Goal: Task Accomplishment & Management: Manage account settings

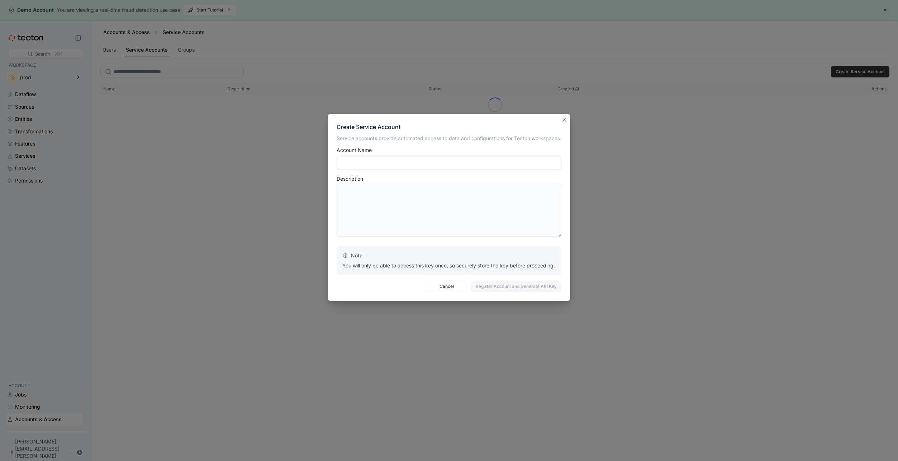
click at [370, 162] on input "text" at bounding box center [449, 163] width 225 height 14
click at [497, 288] on span "Register Account and Generate API Key" at bounding box center [516, 286] width 81 height 11
click at [372, 164] on input "**********" at bounding box center [449, 163] width 225 height 14
type input "**********"
type textarea "**********"
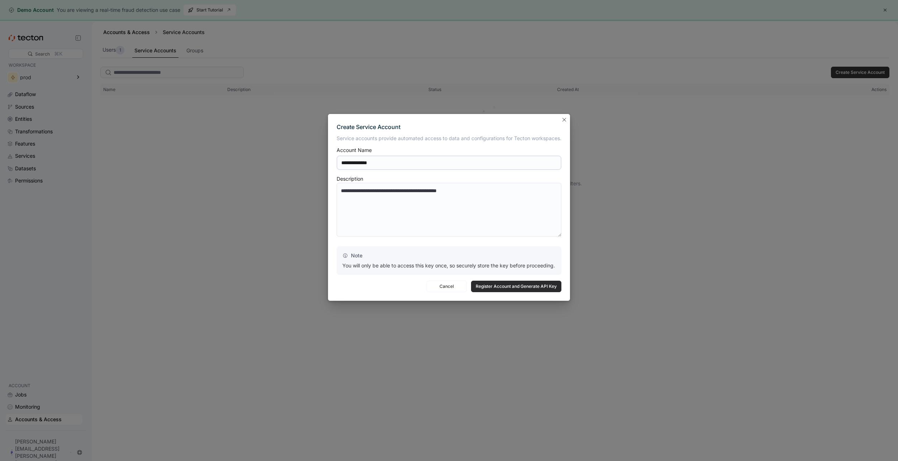
click at [494, 288] on span "Register Account and Generate API Key" at bounding box center [516, 286] width 81 height 11
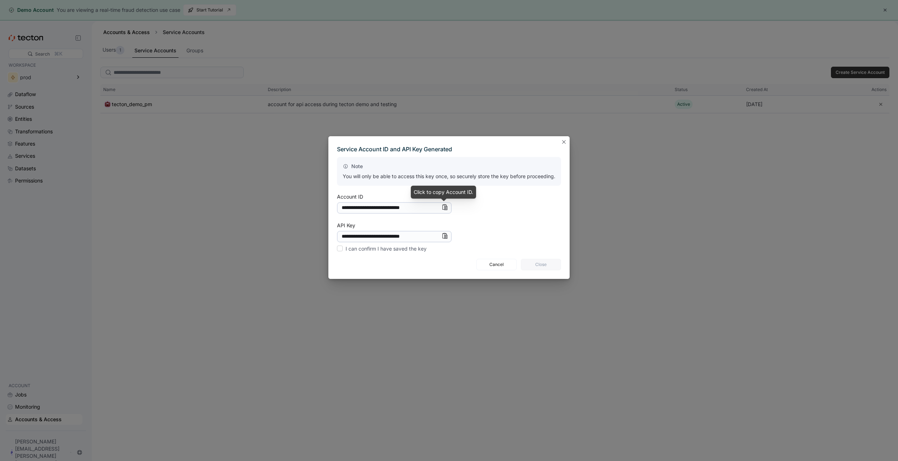
drag, startPoint x: 443, startPoint y: 207, endPoint x: 406, endPoint y: 202, distance: 36.5
click at [443, 207] on icon "Info" at bounding box center [445, 207] width 6 height 6
click at [443, 236] on icon "Info" at bounding box center [445, 236] width 6 height 6
drag, startPoint x: 340, startPoint y: 249, endPoint x: 445, endPoint y: 267, distance: 106.2
click at [340, 249] on label "I can confirm I have saved the key" at bounding box center [382, 249] width 90 height 9
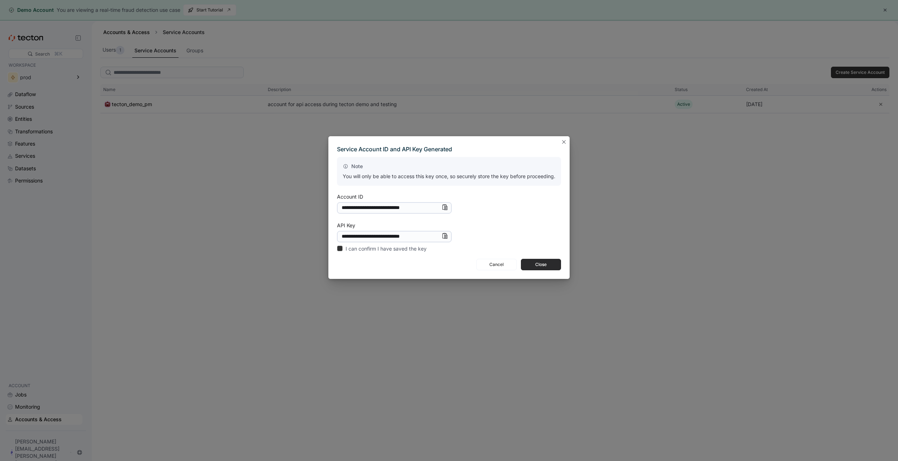
click at [545, 263] on span "Close" at bounding box center [541, 264] width 31 height 11
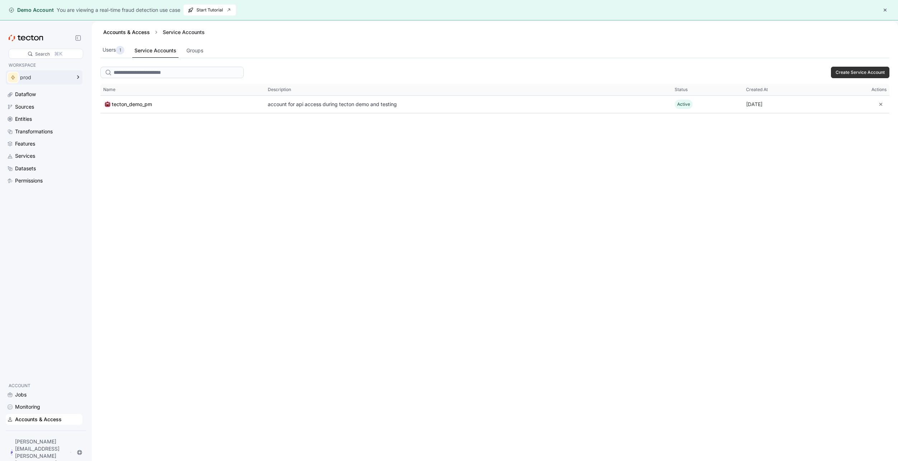
click at [28, 76] on div "prod" at bounding box center [45, 77] width 51 height 5
click at [277, 182] on div "Create Service Account This table contains 1 rows. Name Description Status Crea…" at bounding box center [495, 273] width 807 height 419
click at [842, 71] on span "Create Service Account" at bounding box center [860, 72] width 49 height 11
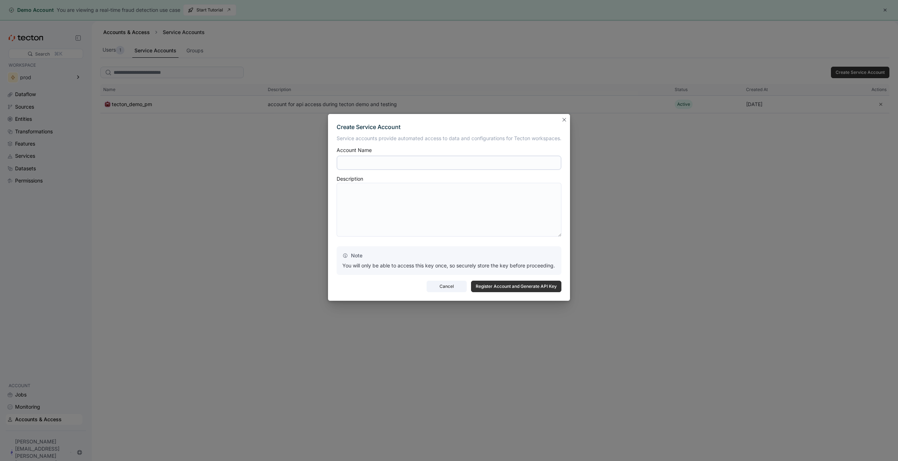
click at [447, 286] on span "Cancel" at bounding box center [446, 286] width 31 height 11
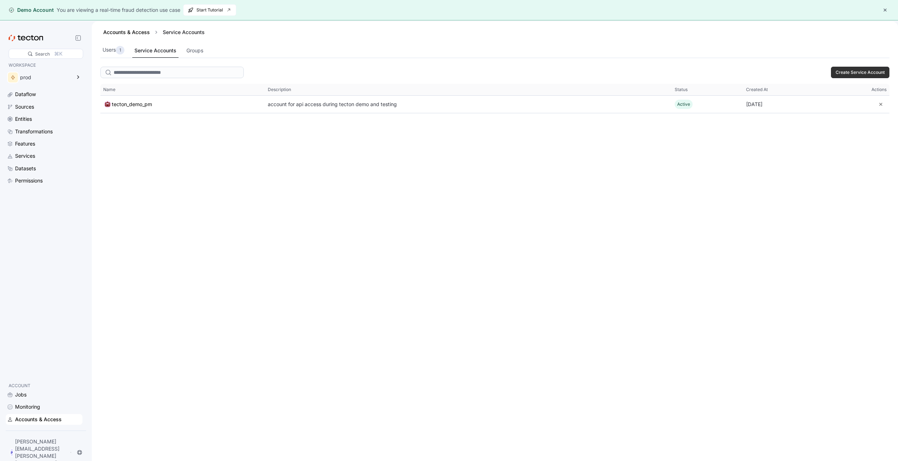
click at [210, 220] on div "Create Service Account This table contains 1 rows. Name Description Status Crea…" at bounding box center [495, 273] width 807 height 419
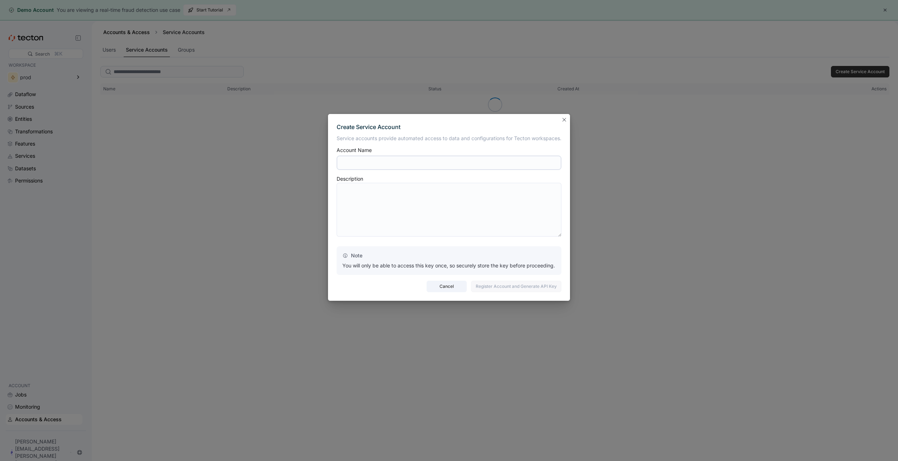
click at [438, 286] on span "Cancel" at bounding box center [446, 286] width 31 height 11
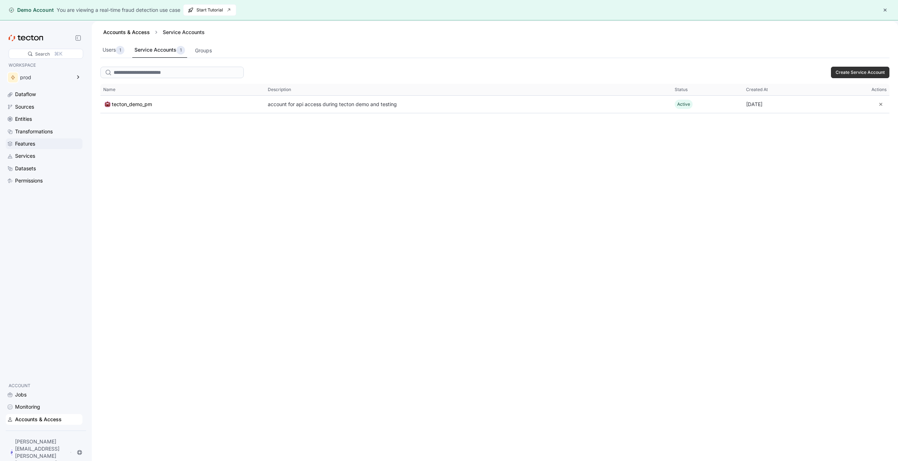
click at [24, 145] on div "Features" at bounding box center [25, 144] width 20 height 8
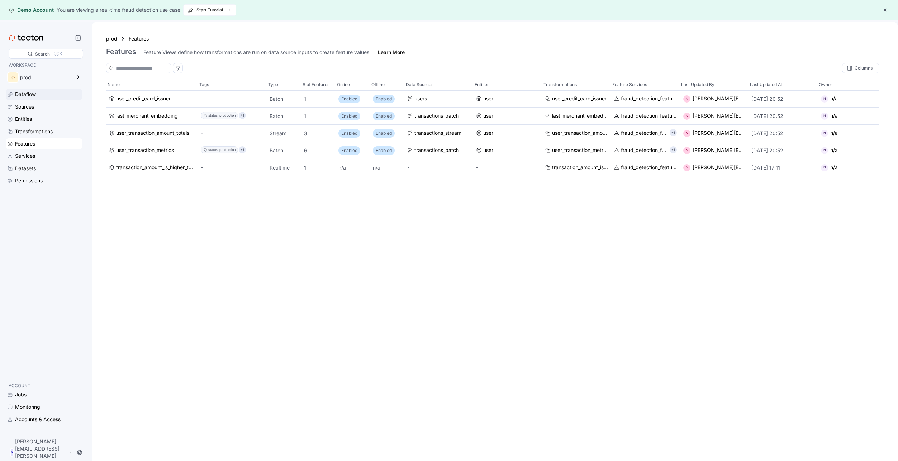
click at [25, 94] on div "Dataflow" at bounding box center [25, 94] width 21 height 8
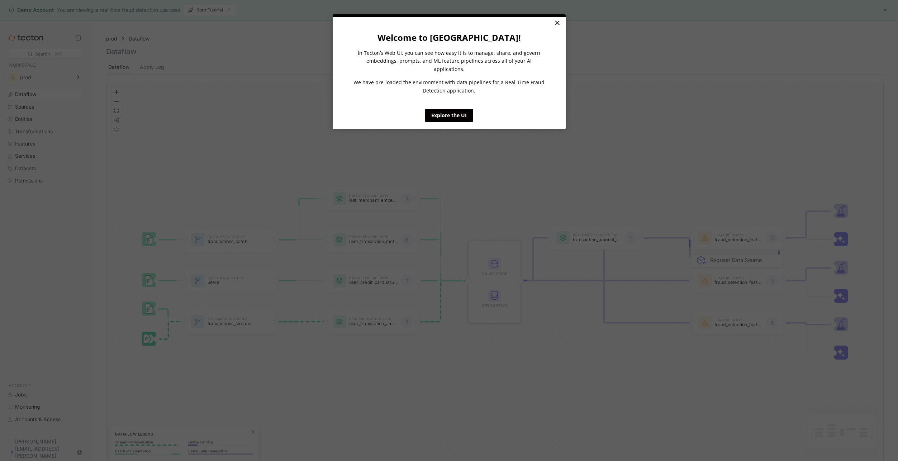
click at [558, 24] on link "×" at bounding box center [557, 23] width 13 height 13
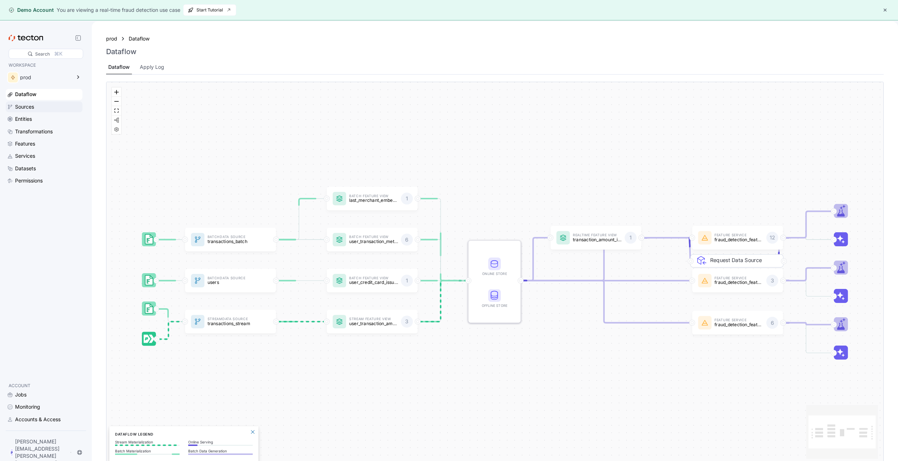
click at [23, 108] on div "Sources" at bounding box center [24, 107] width 19 height 8
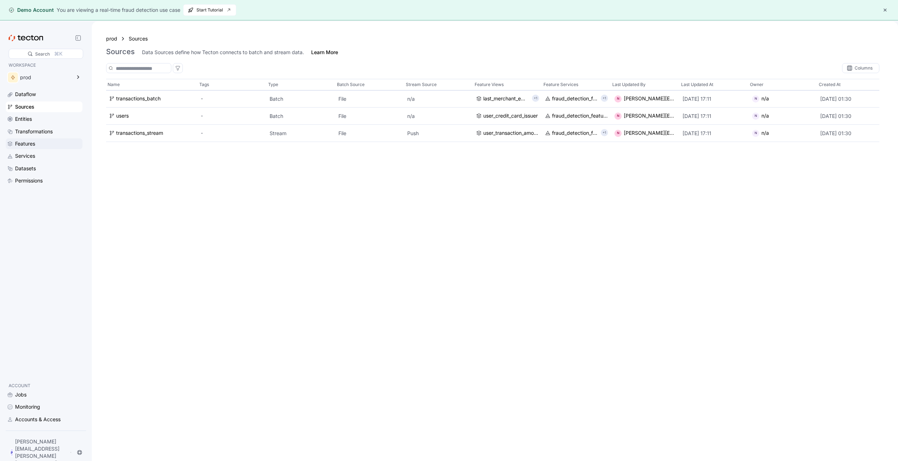
click at [22, 145] on div "Features" at bounding box center [25, 144] width 20 height 8
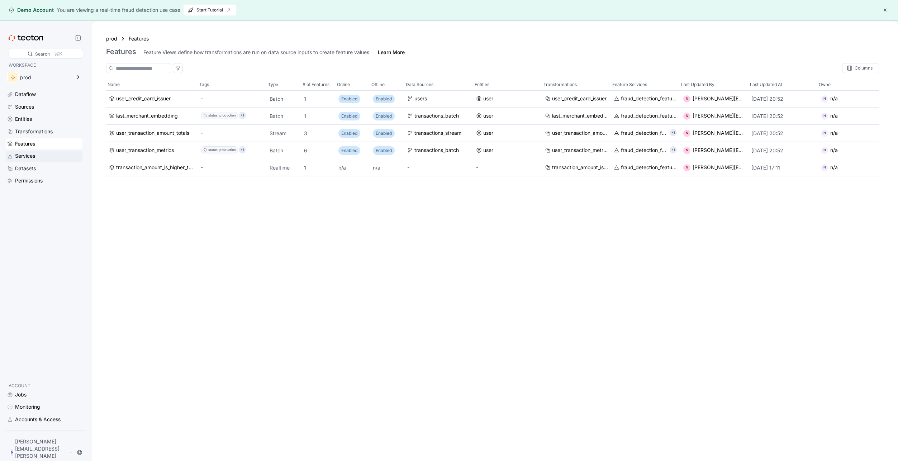
click at [27, 157] on div "Services" at bounding box center [25, 156] width 20 height 8
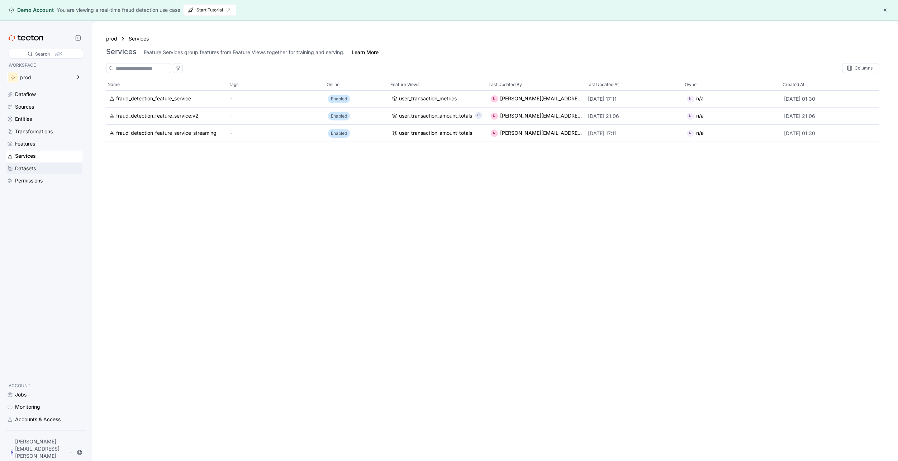
click at [24, 170] on div "Datasets" at bounding box center [25, 169] width 21 height 8
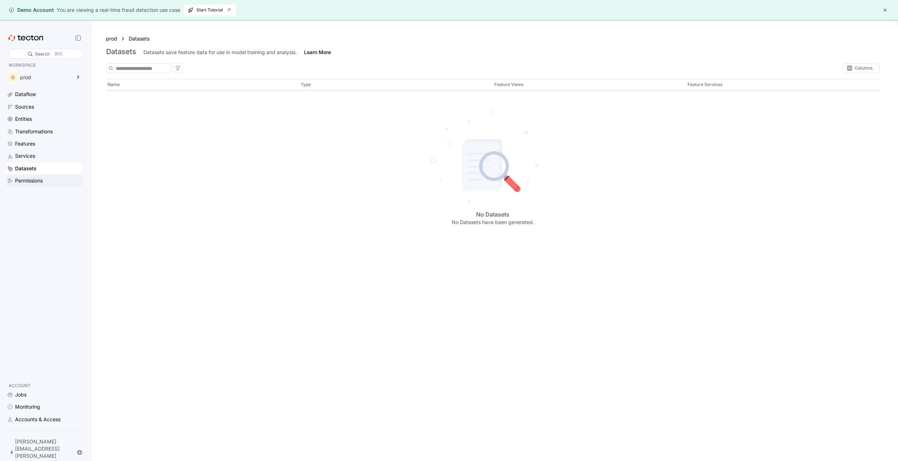
click at [27, 180] on div "Permissions" at bounding box center [29, 181] width 28 height 8
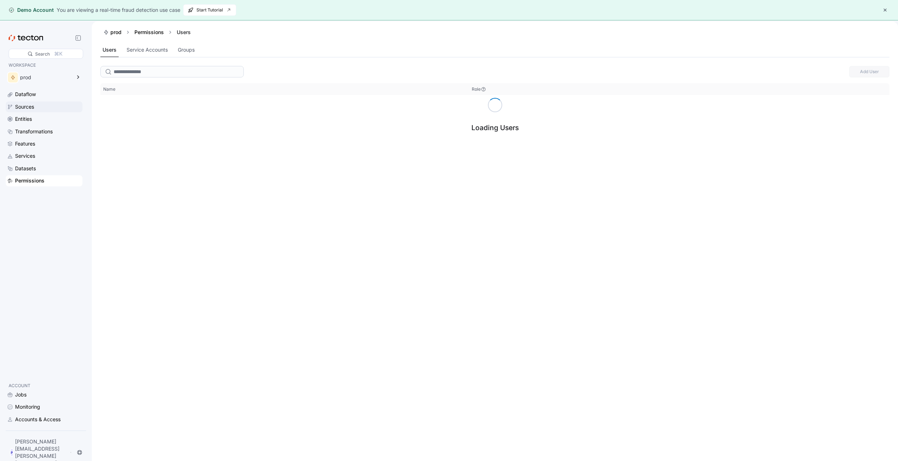
click at [25, 108] on div "Sources" at bounding box center [24, 107] width 19 height 8
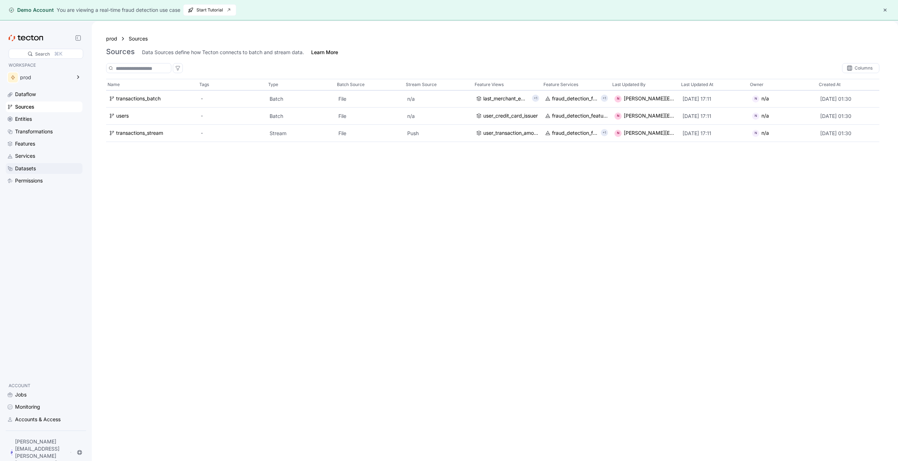
click at [24, 170] on div "Datasets" at bounding box center [25, 169] width 21 height 8
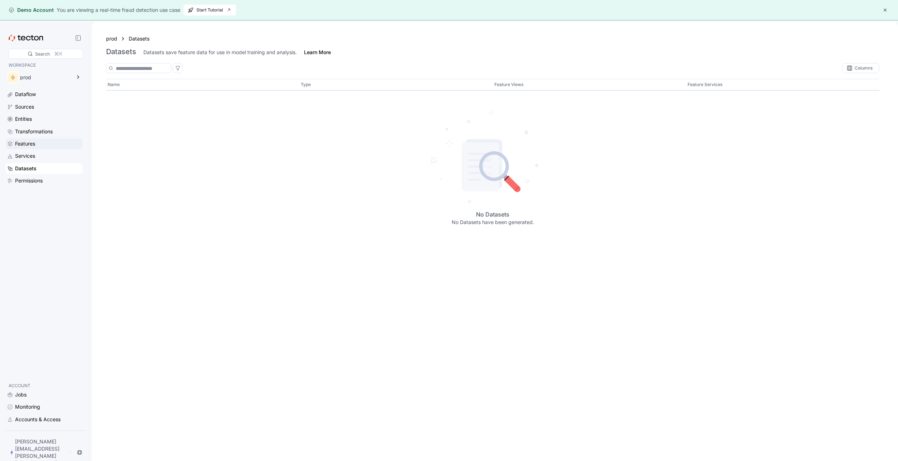
click at [23, 145] on div "Features" at bounding box center [25, 144] width 20 height 8
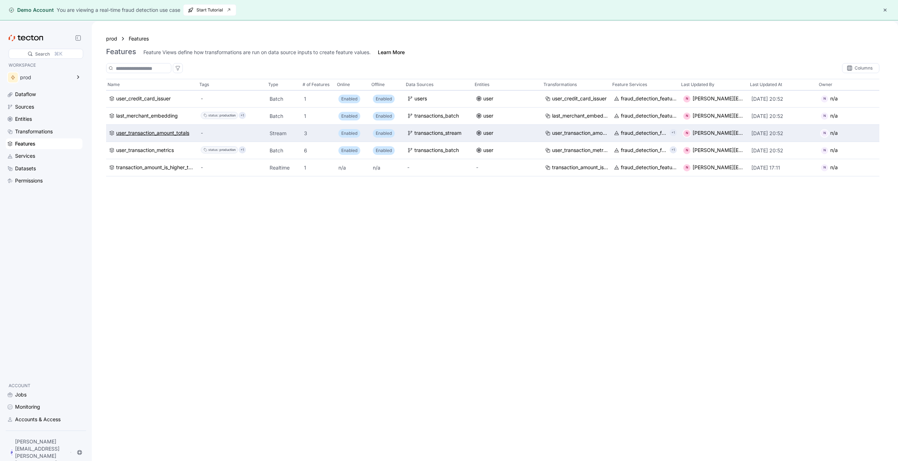
click at [159, 133] on div "user_transaction_amount_totals" at bounding box center [152, 133] width 73 height 8
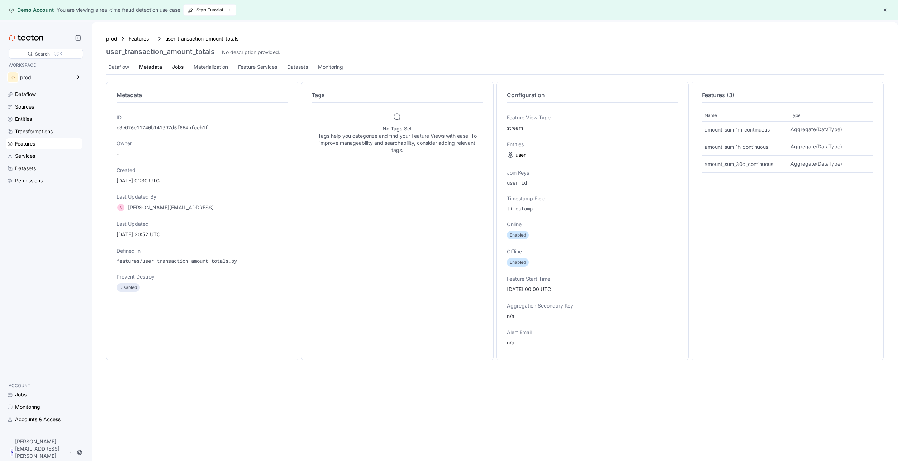
click at [178, 67] on div "Jobs" at bounding box center [177, 67] width 11 height 8
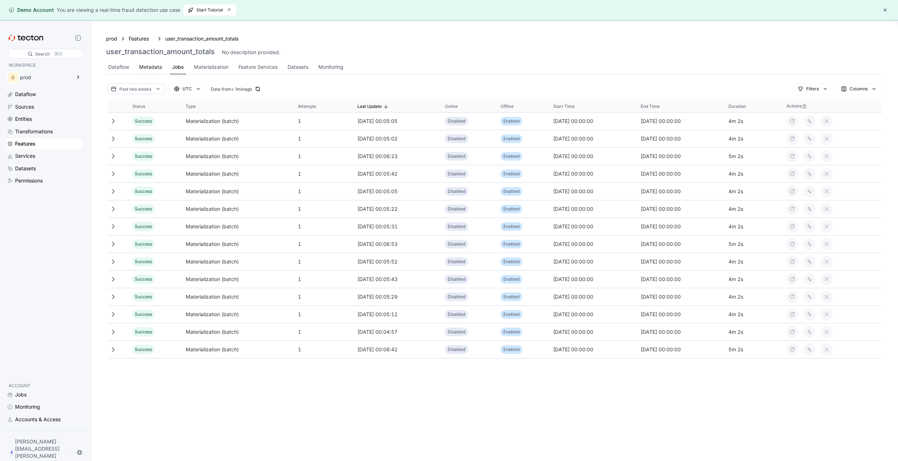
click at [158, 67] on div "Metadata" at bounding box center [150, 67] width 23 height 8
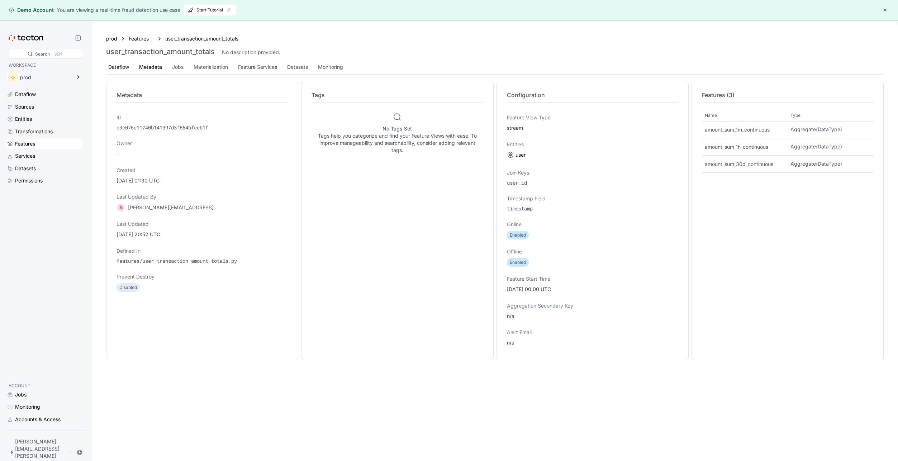
click at [124, 69] on div "Dataflow" at bounding box center [118, 67] width 21 height 8
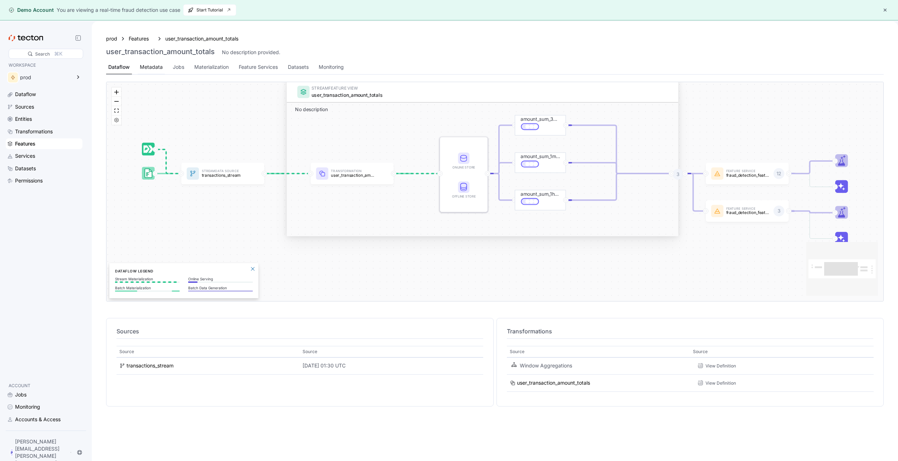
click at [148, 69] on div "Metadata" at bounding box center [151, 67] width 23 height 8
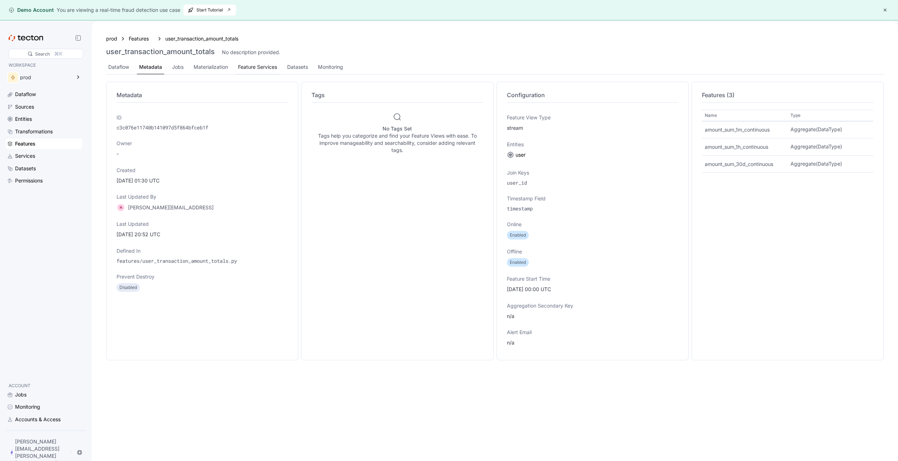
click at [246, 68] on div "Feature Services" at bounding box center [257, 67] width 39 height 8
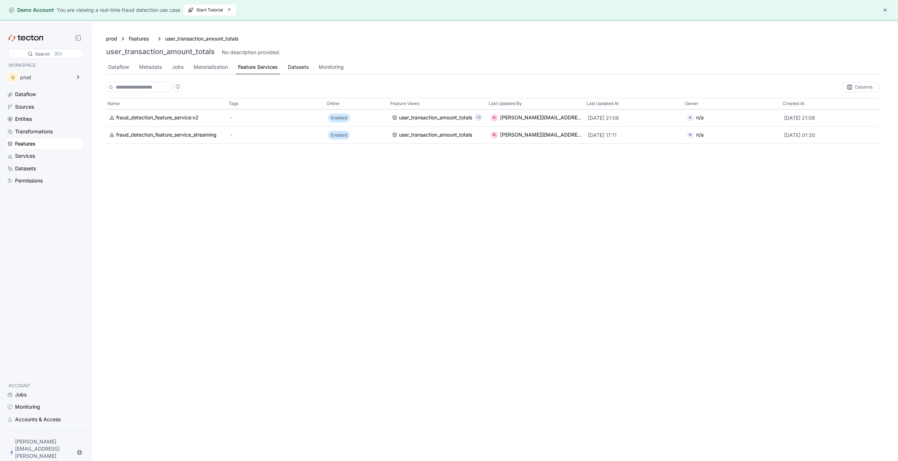
click at [298, 66] on div "Datasets" at bounding box center [298, 67] width 21 height 8
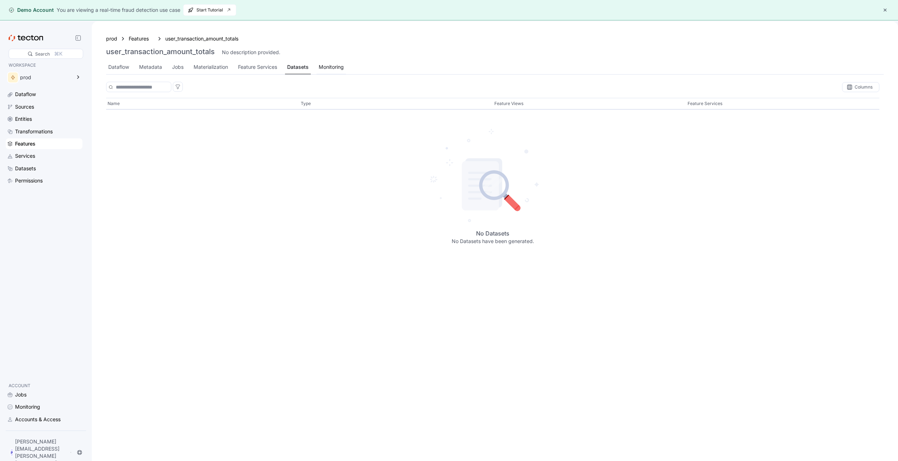
click at [336, 68] on div "Monitoring" at bounding box center [331, 67] width 25 height 8
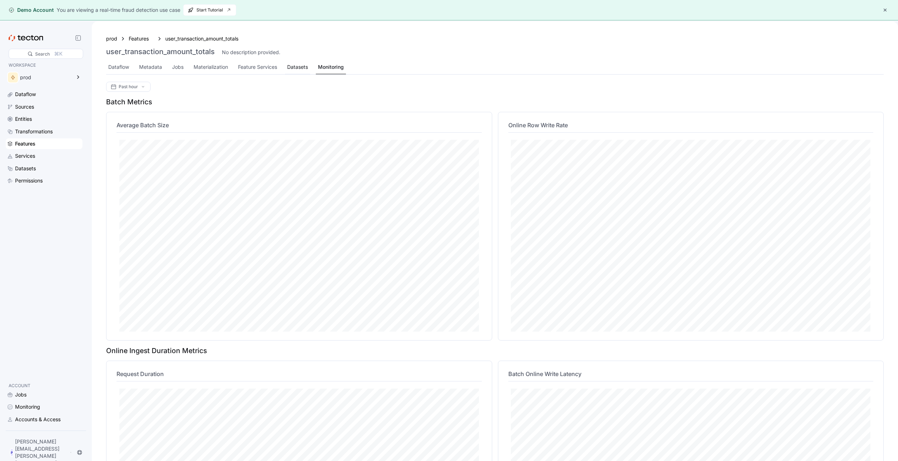
click at [299, 66] on div "Datasets" at bounding box center [297, 67] width 21 height 8
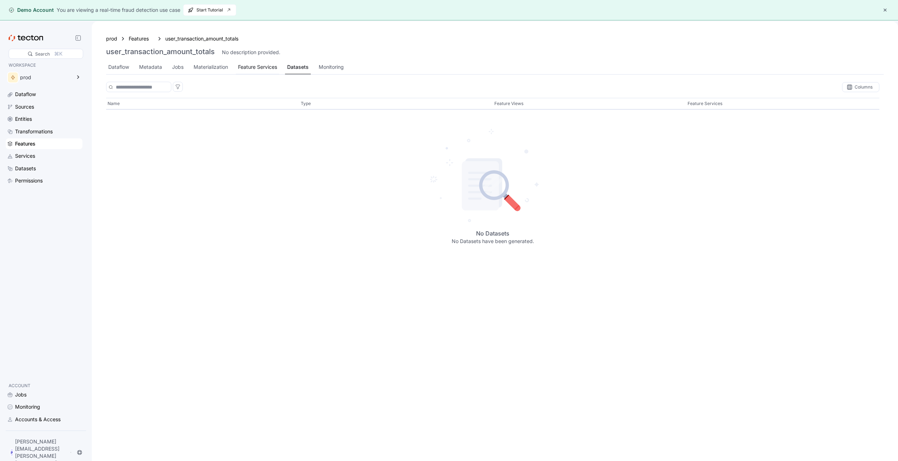
click at [259, 68] on div "Feature Services" at bounding box center [257, 67] width 39 height 8
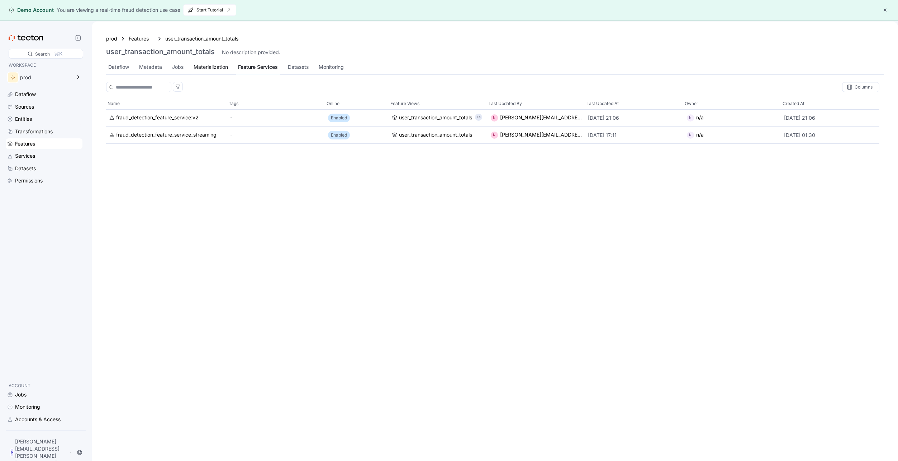
click at [214, 69] on div "Materialization" at bounding box center [211, 67] width 34 height 8
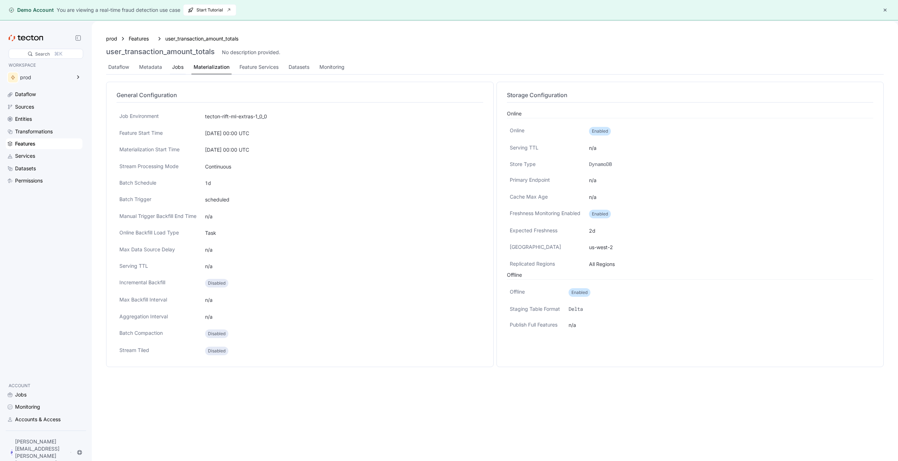
click at [177, 67] on div "Jobs" at bounding box center [177, 67] width 11 height 8
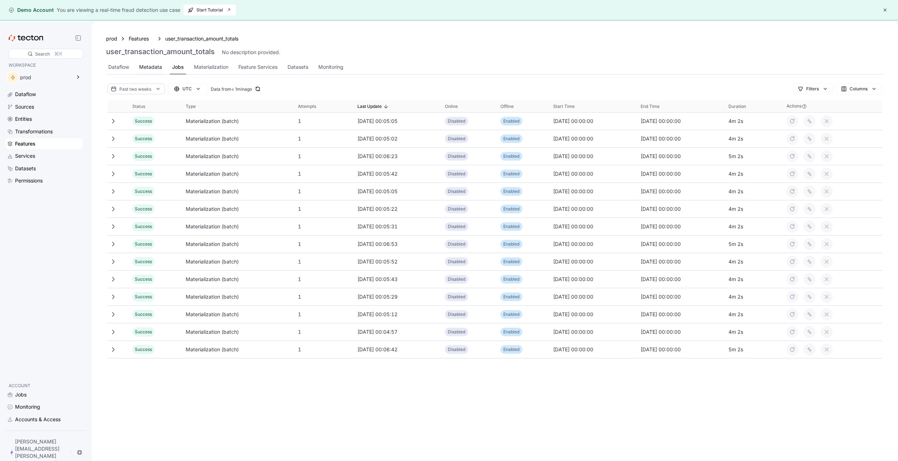
click at [153, 66] on div "Metadata" at bounding box center [150, 67] width 23 height 8
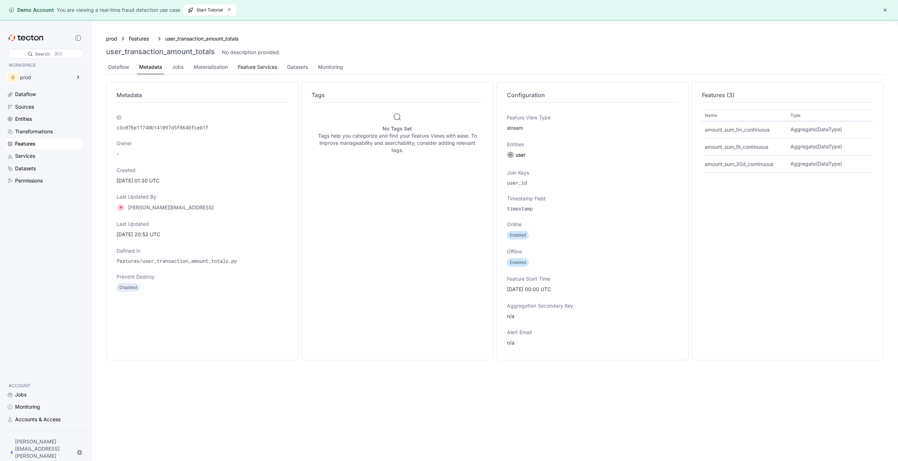
click at [254, 64] on div "Feature Services" at bounding box center [257, 67] width 39 height 8
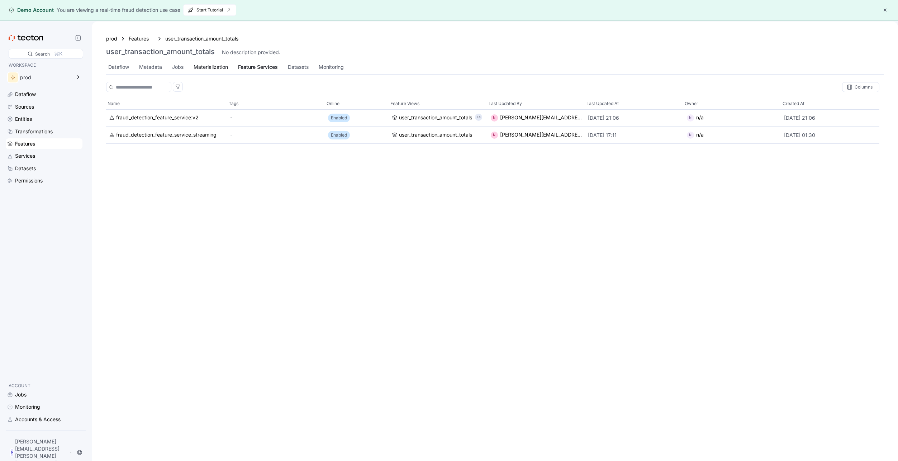
click at [196, 67] on div "Materialization" at bounding box center [211, 67] width 34 height 8
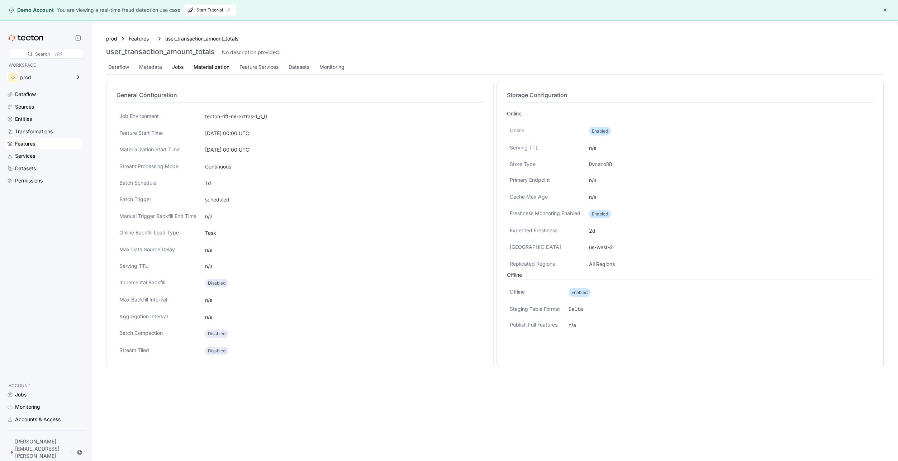
click at [181, 67] on div "Jobs" at bounding box center [177, 67] width 11 height 8
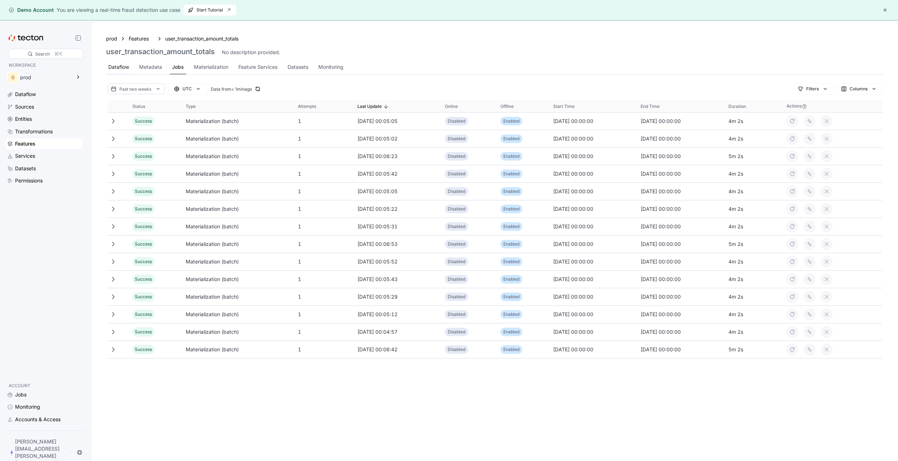
click at [120, 67] on div "Dataflow" at bounding box center [118, 67] width 21 height 8
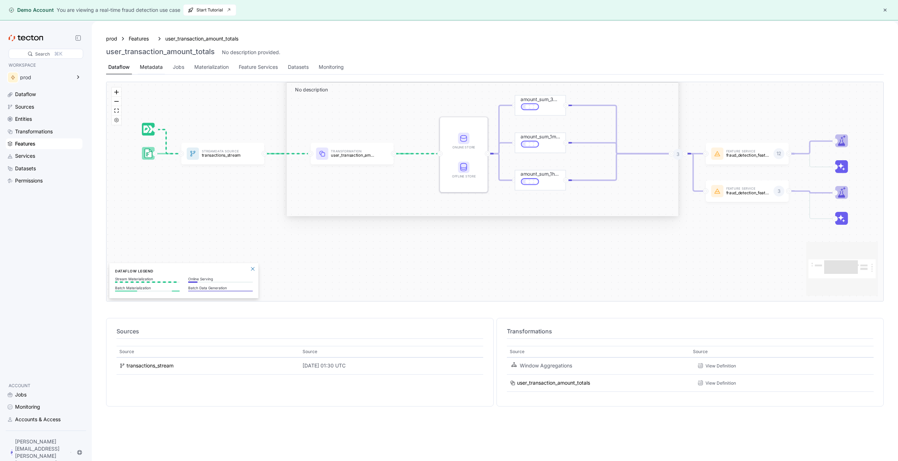
click at [146, 65] on div "Metadata" at bounding box center [151, 67] width 23 height 8
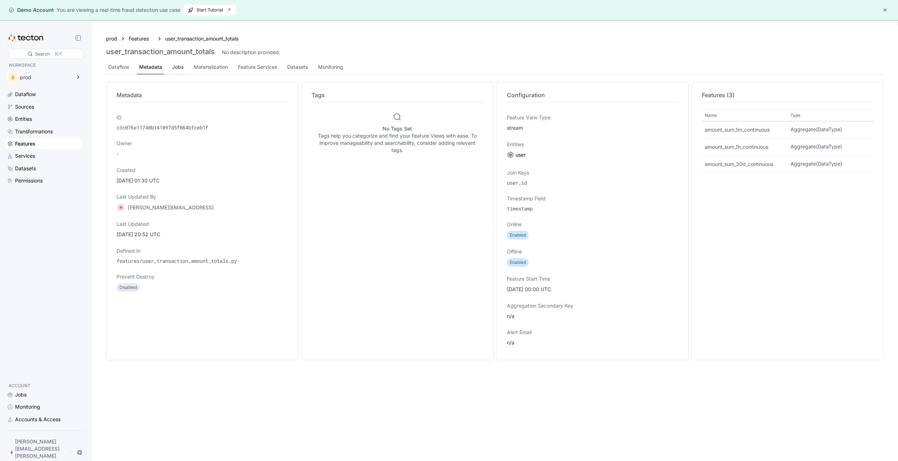
click at [179, 65] on div "Jobs" at bounding box center [177, 67] width 11 height 8
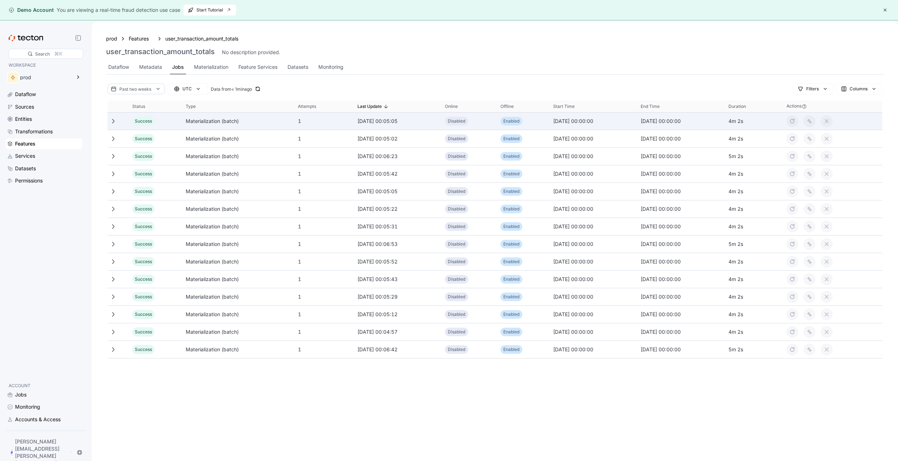
click at [111, 123] on icon at bounding box center [113, 121] width 6 height 6
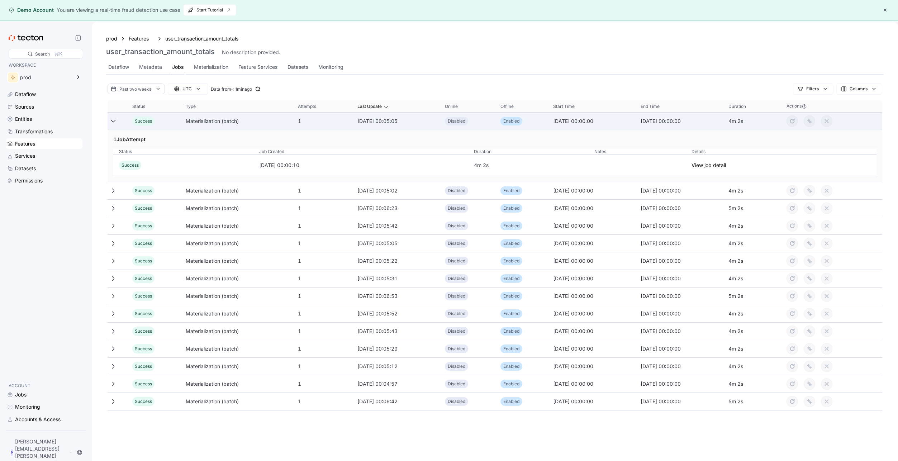
click at [111, 123] on icon at bounding box center [113, 121] width 6 height 6
